Goal: Task Accomplishment & Management: Use online tool/utility

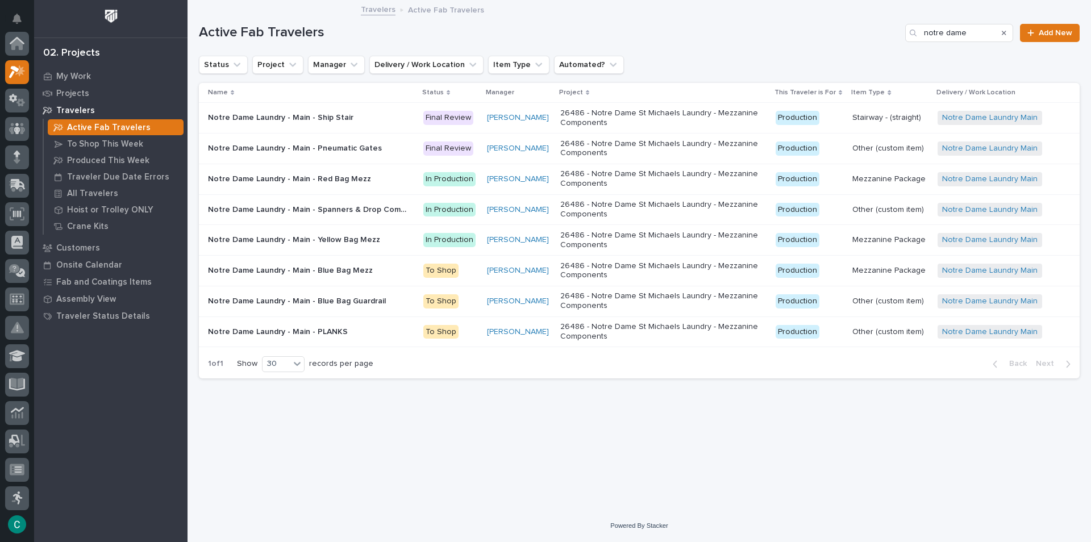
scroll to position [28, 0]
type input "notre dame"
click at [81, 70] on div "My Work" at bounding box center [111, 76] width 148 height 16
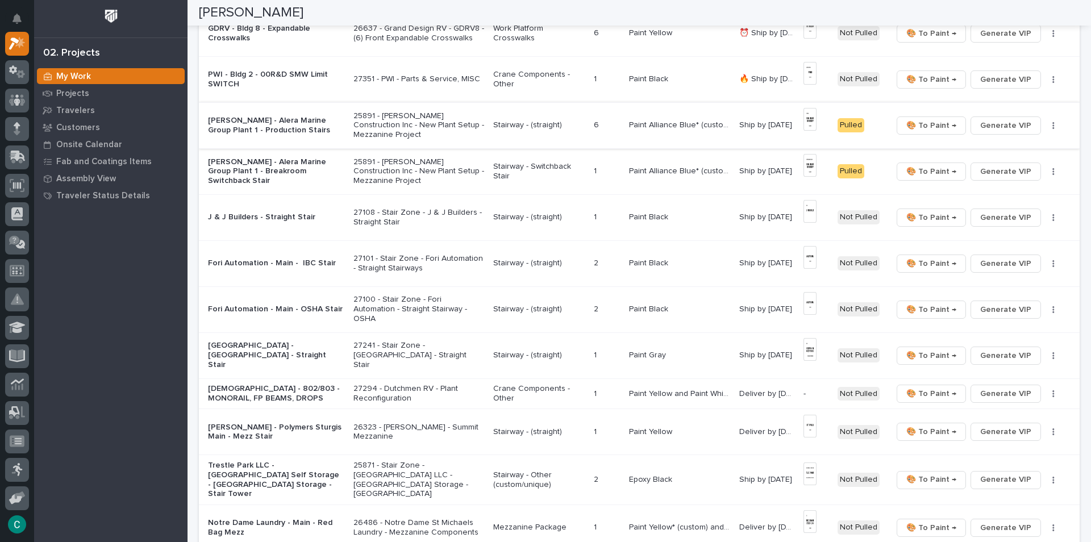
scroll to position [341, 0]
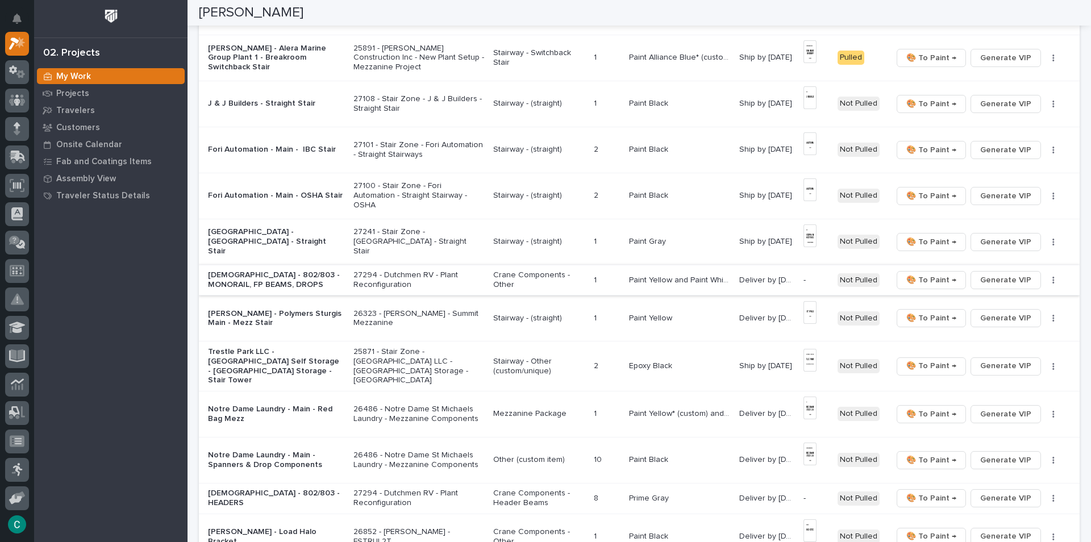
click at [994, 284] on span "Generate VIP" at bounding box center [1005, 280] width 51 height 14
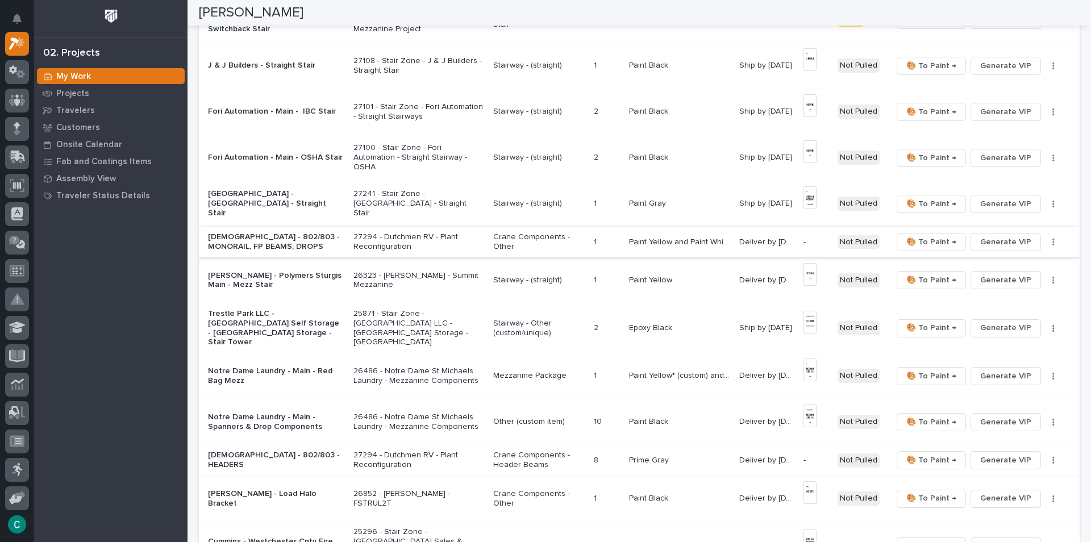
scroll to position [398, 0]
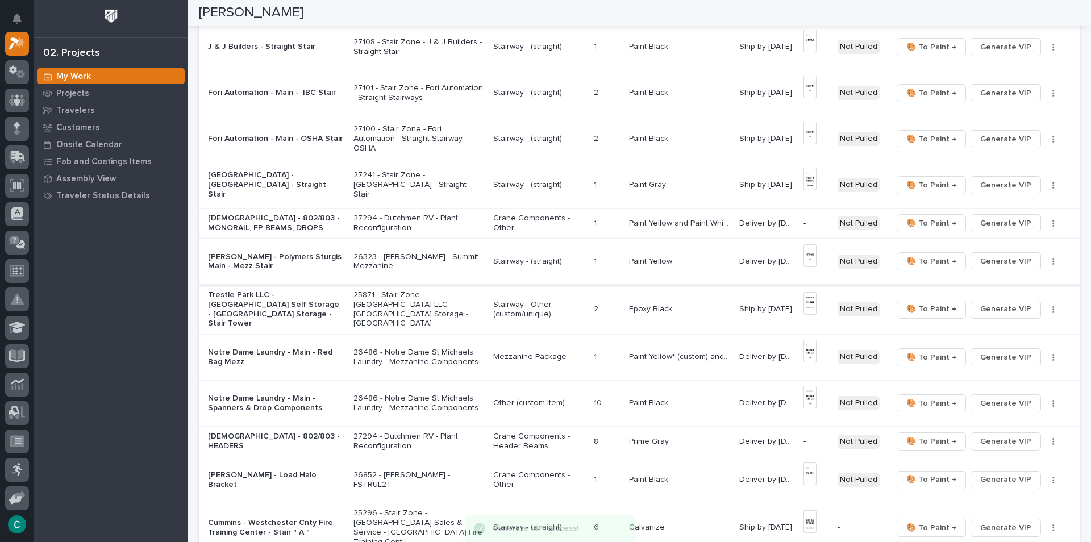
click at [810, 260] on img at bounding box center [809, 255] width 13 height 23
click at [806, 264] on img at bounding box center [809, 255] width 13 height 23
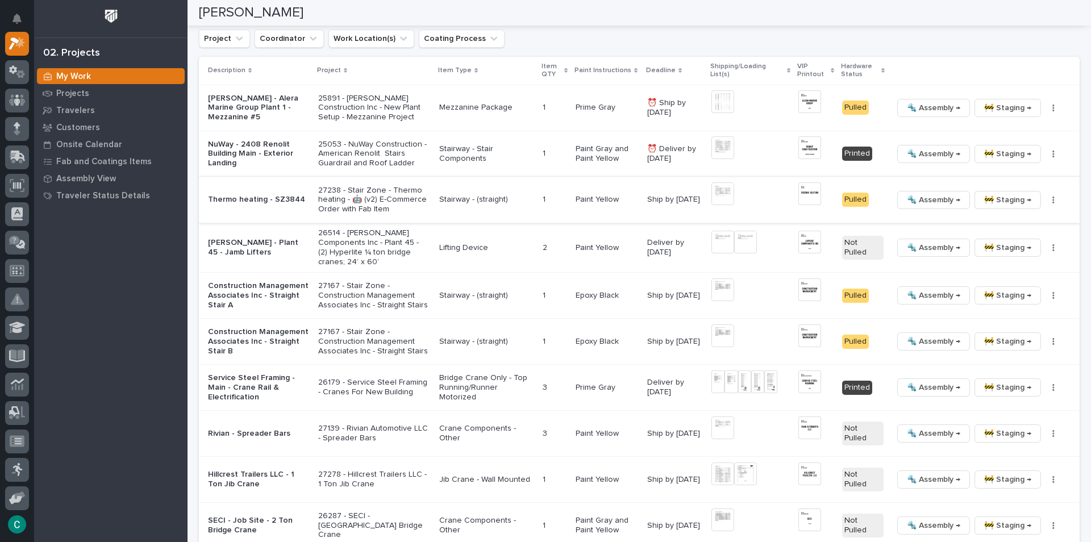
scroll to position [1193, 0]
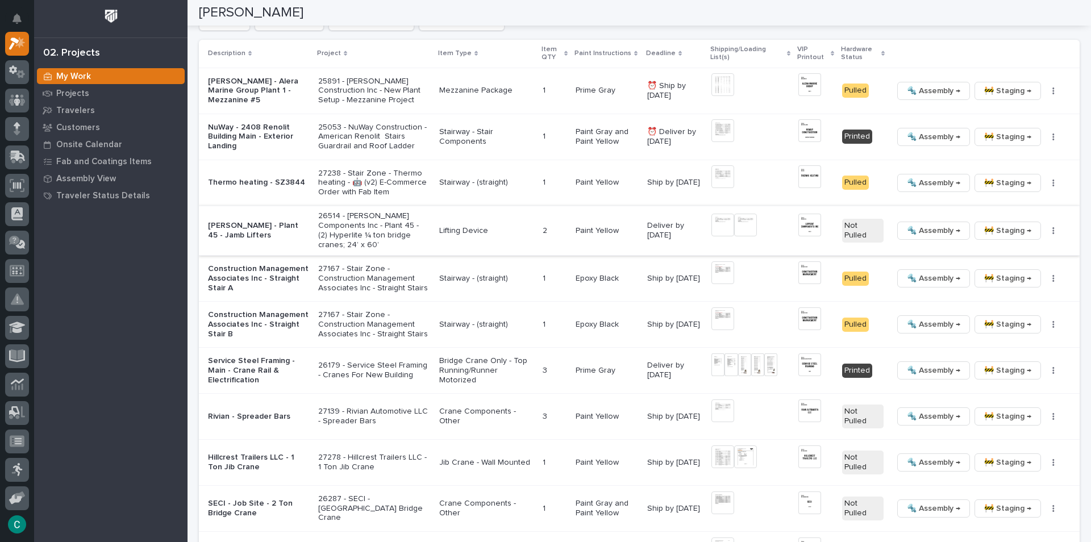
click at [907, 224] on span "🔩 Assembly →" at bounding box center [933, 231] width 53 height 14
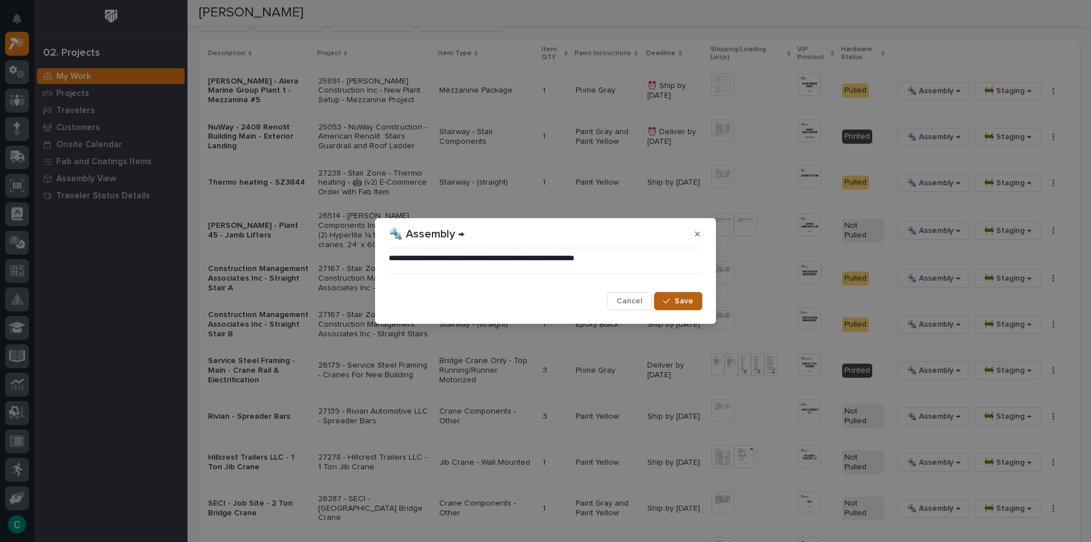
click at [689, 302] on span "Save" at bounding box center [684, 301] width 19 height 10
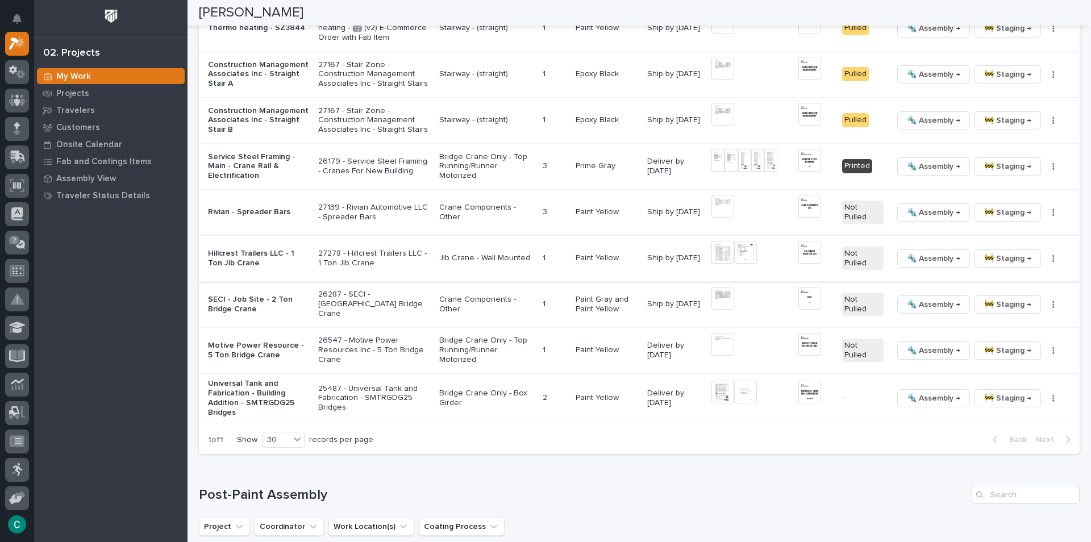
scroll to position [1359, 0]
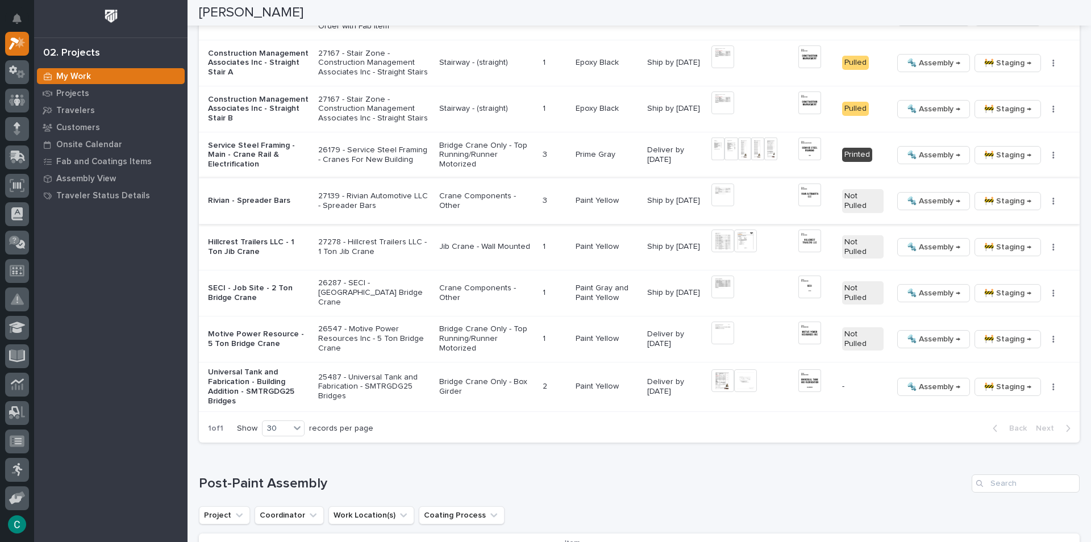
click at [1005, 206] on span "🚧 Staging →" at bounding box center [1007, 201] width 47 height 14
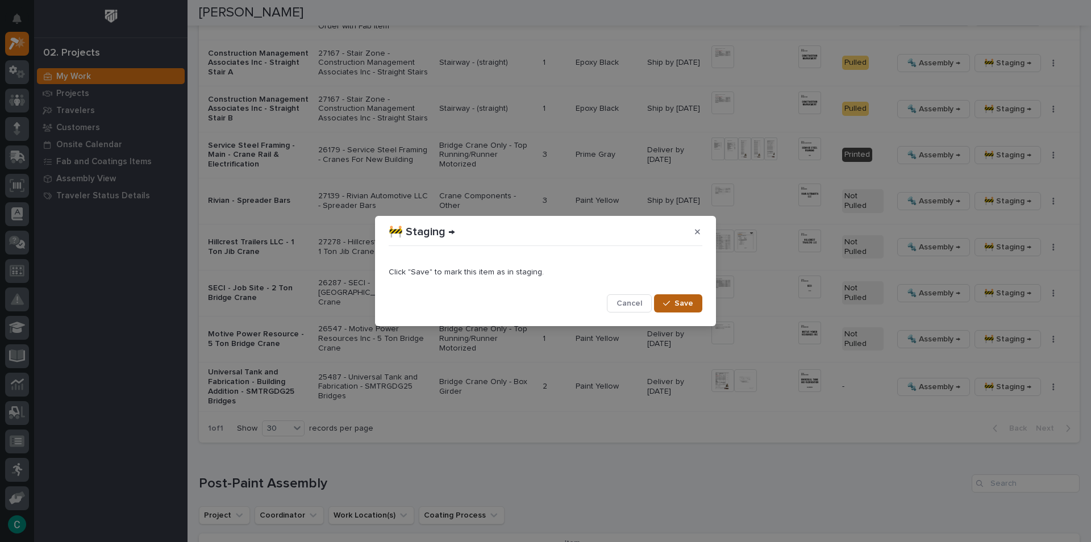
click at [697, 310] on button "Save" at bounding box center [678, 303] width 48 height 18
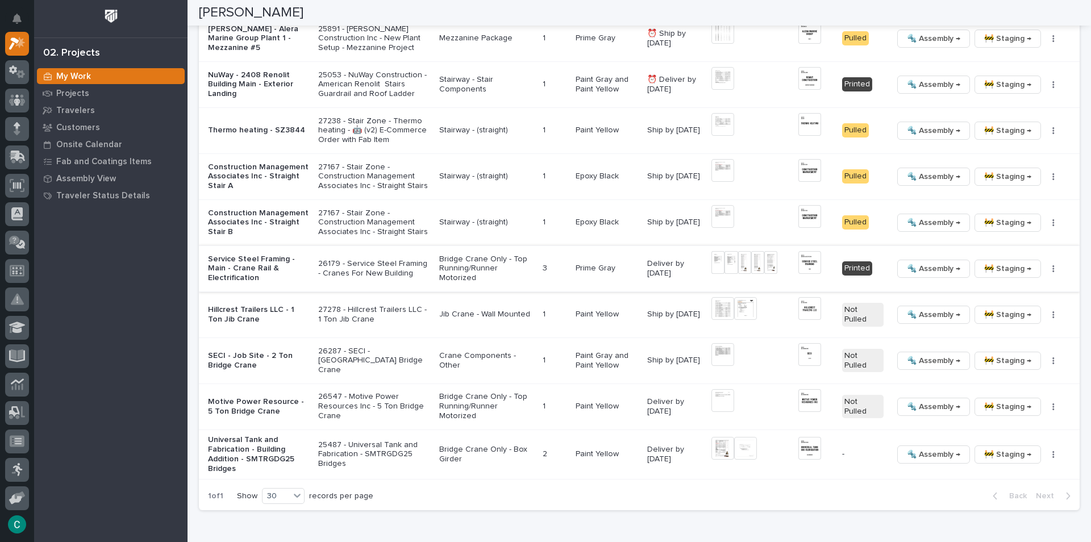
scroll to position [1189, 0]
